Goal: Find specific page/section: Find specific page/section

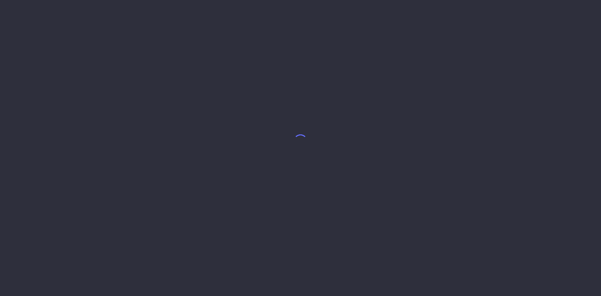
select select "8"
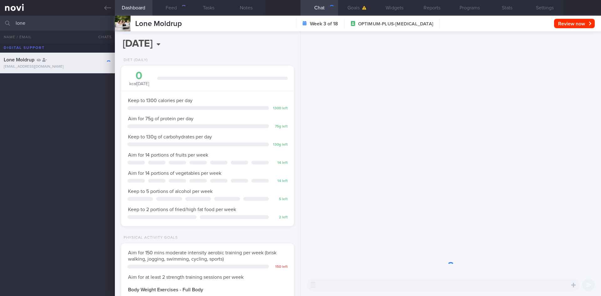
scroll to position [312751, 312682]
click at [47, 20] on input "lone" at bounding box center [300, 23] width 601 height 15
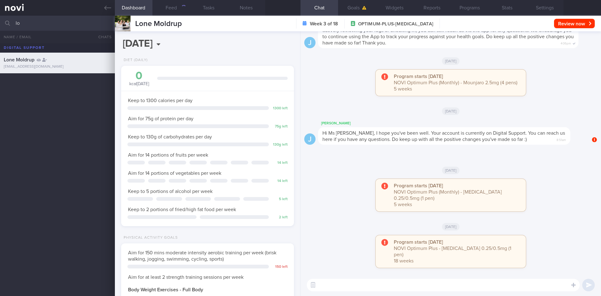
type input "l"
type input "kajal"
click at [62, 83] on div "[PERSON_NAME]" at bounding box center [57, 80] width 106 height 6
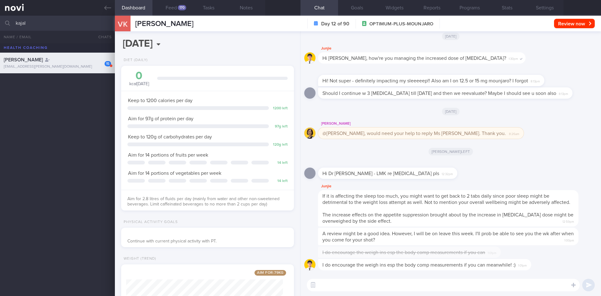
click at [472, 161] on div "Hi Dr [PERSON_NAME] - LMK re [MEDICAL_DATA] pls 12:32pm" at bounding box center [450, 171] width 293 height 23
